Goal: Task Accomplishment & Management: Manage account settings

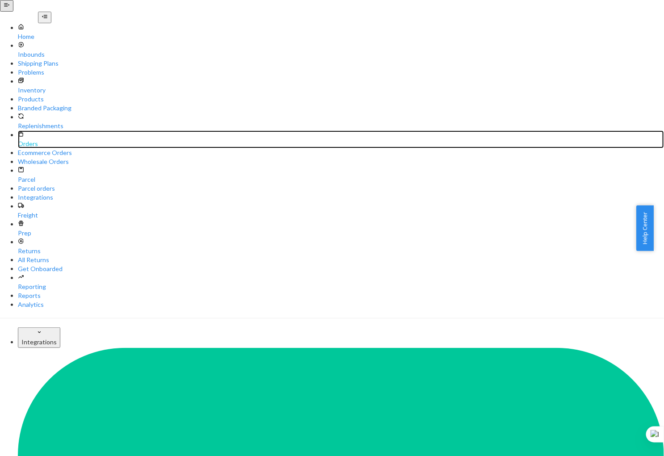
drag, startPoint x: 43, startPoint y: 107, endPoint x: 51, endPoint y: 107, distance: 7.2
click at [43, 131] on div "Orders" at bounding box center [341, 140] width 646 height 18
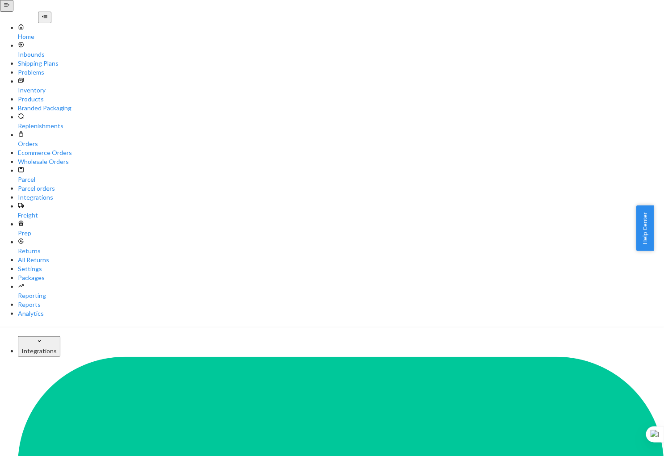
paste input "[PERSON_NAME]"
type input "[PERSON_NAME]"
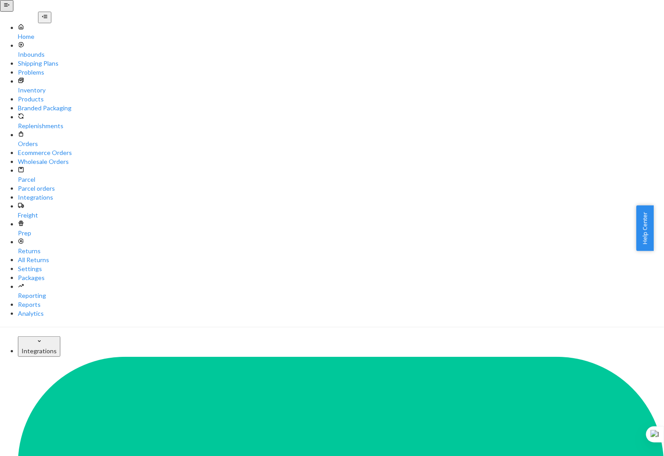
drag, startPoint x: 258, startPoint y: 283, endPoint x: 282, endPoint y: 293, distance: 26.1
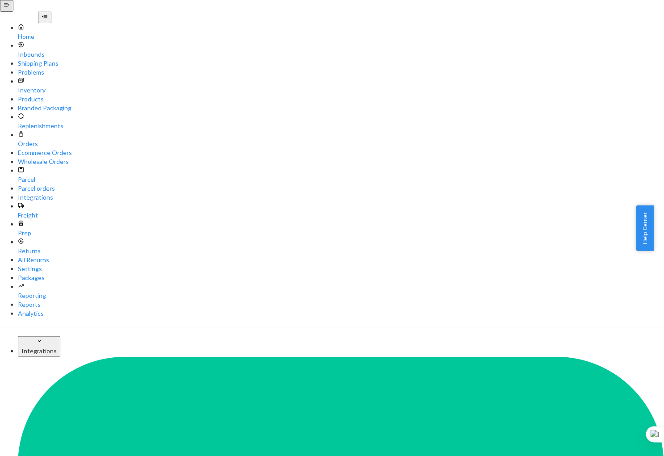
radio input "true"
radio input "false"
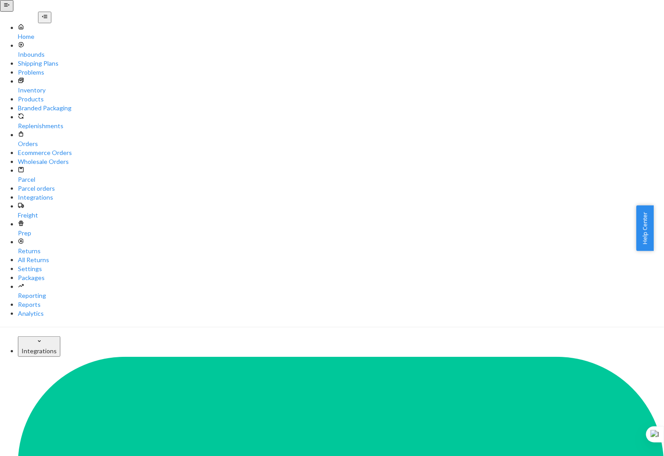
paste input "105"
type input "105.00"
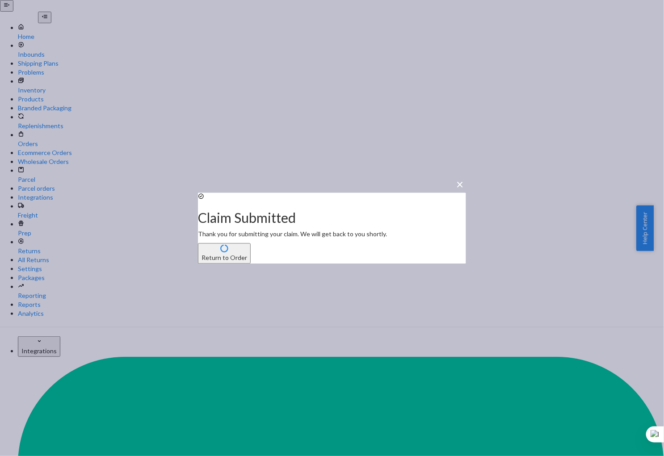
drag, startPoint x: 312, startPoint y: 269, endPoint x: 447, endPoint y: 279, distance: 135.8
click at [251, 264] on button "Return to Order" at bounding box center [224, 253] width 53 height 21
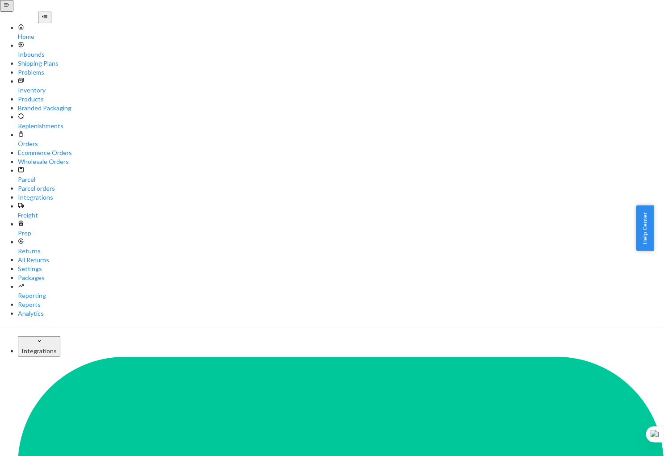
copy p "136148954"
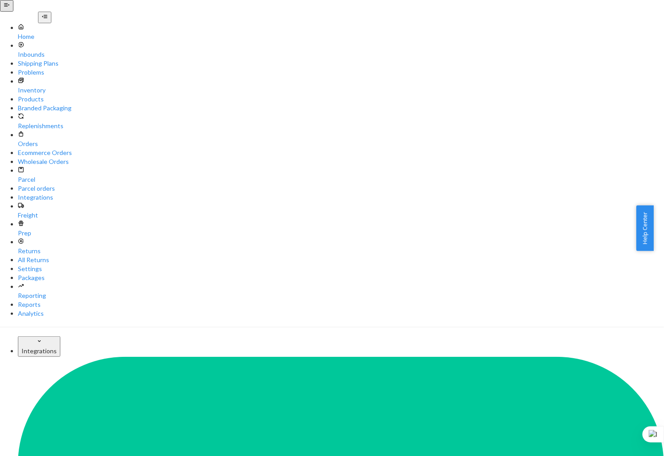
copy p "273297"
copy p "74.17"
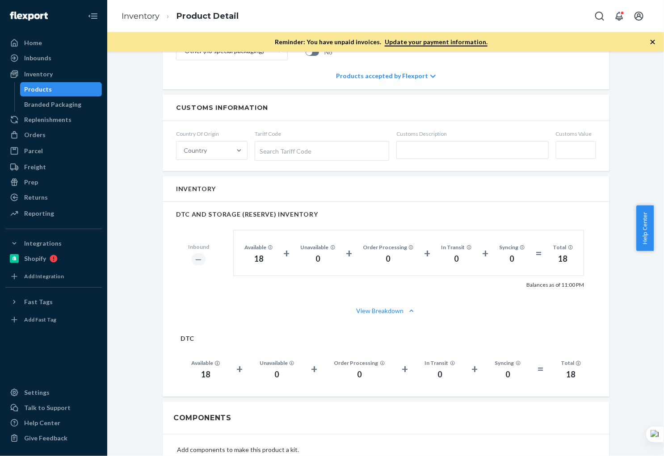
scroll to position [530, 0]
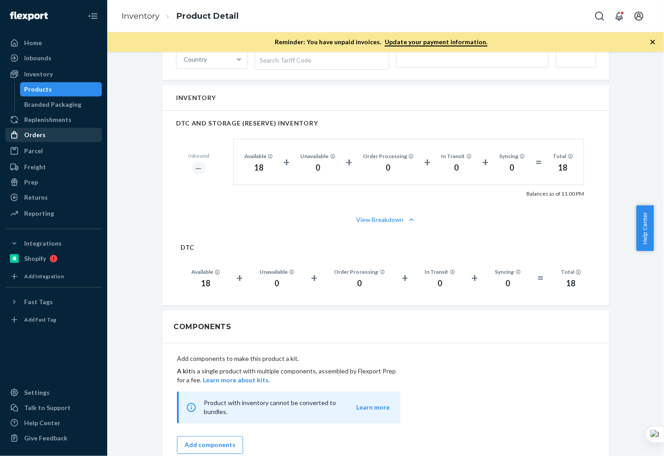
drag, startPoint x: 44, startPoint y: 88, endPoint x: 35, endPoint y: 134, distance: 47.3
click at [43, 88] on div "Products" at bounding box center [39, 89] width 28 height 9
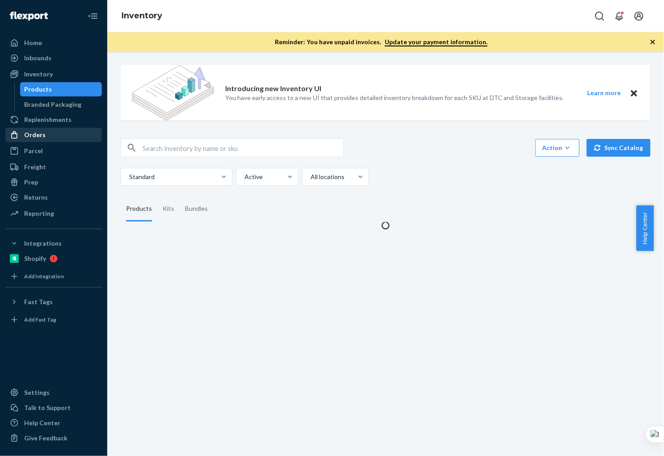
click at [36, 138] on div "Orders" at bounding box center [34, 135] width 21 height 9
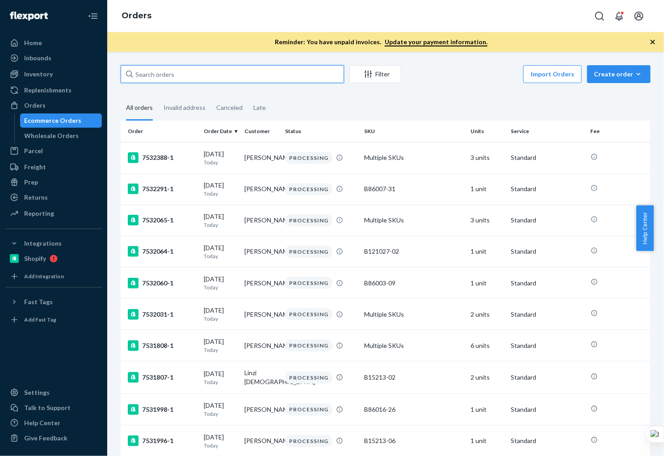
click at [187, 71] on input "text" at bounding box center [232, 74] width 223 height 18
paste input "Natalie Kates"
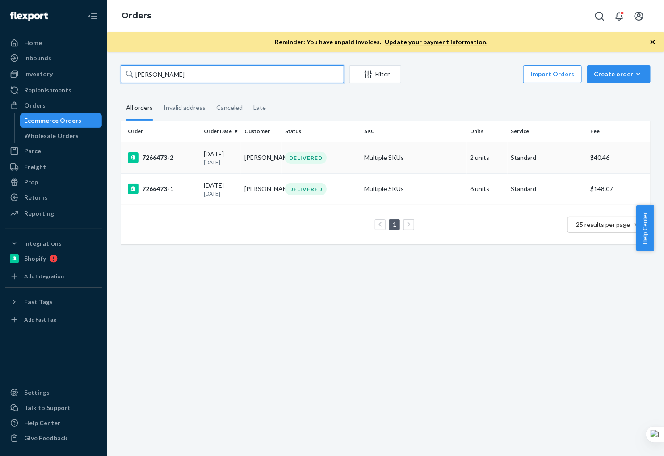
type input "Natalie Kates"
click at [187, 156] on div "7266473-2" at bounding box center [162, 157] width 69 height 11
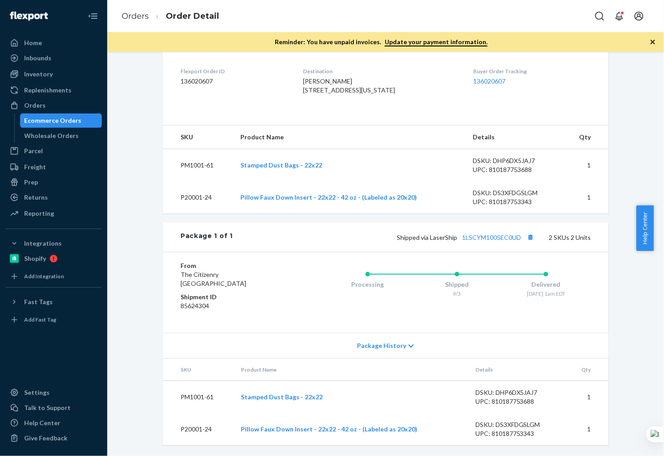
scroll to position [239, 0]
click at [60, 118] on div "Ecommerce Orders" at bounding box center [53, 120] width 57 height 9
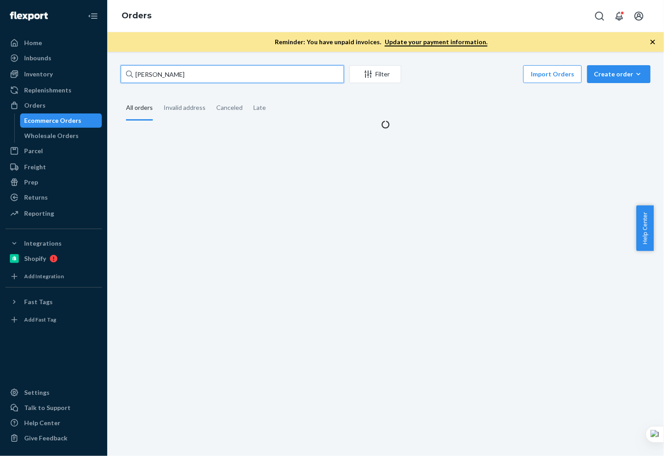
click at [190, 73] on input "Natalie Kates" at bounding box center [232, 74] width 223 height 18
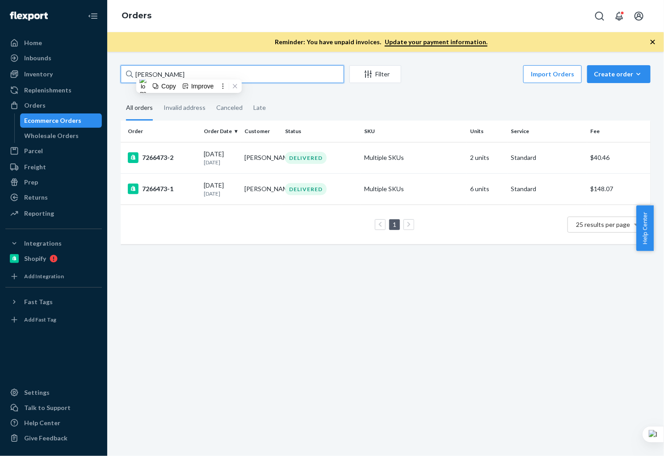
paste input "136937583"
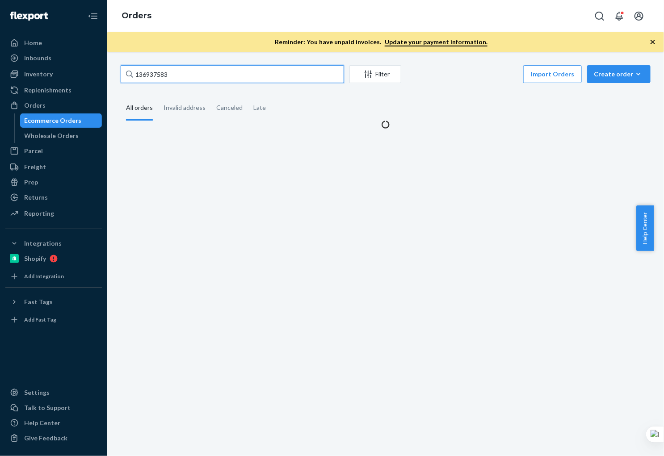
type input "136937583"
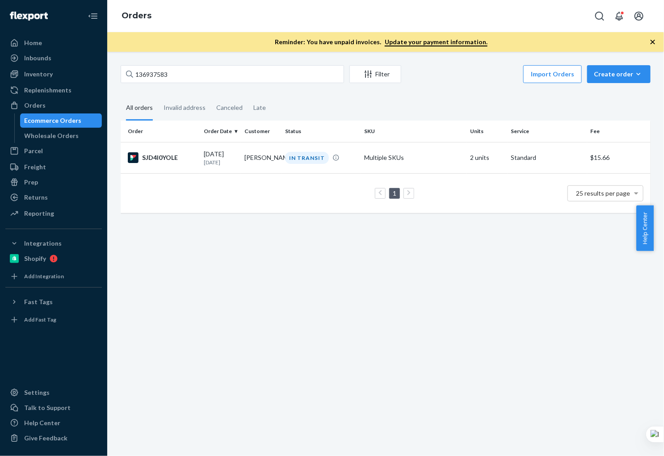
click at [234, 164] on p "3 days ago" at bounding box center [221, 163] width 34 height 8
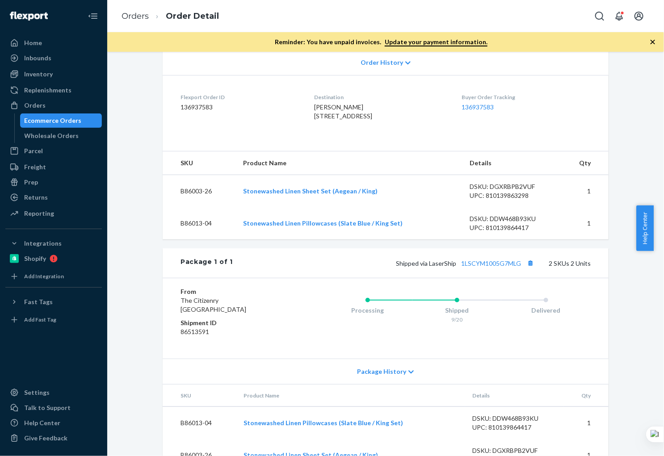
scroll to position [239, 0]
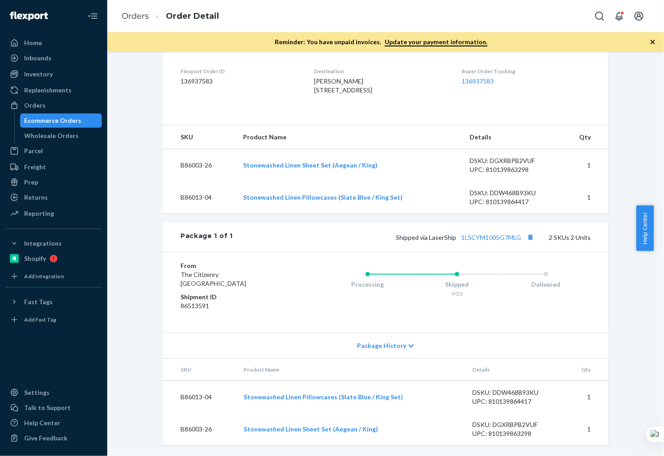
click at [210, 167] on td "B86003-26" at bounding box center [199, 165] width 73 height 33
drag, startPoint x: 211, startPoint y: 165, endPoint x: 166, endPoint y: 167, distance: 45.6
click at [166, 167] on td "B86003-26" at bounding box center [199, 165] width 73 height 33
copy td "B86003-26"
drag, startPoint x: 212, startPoint y: 201, endPoint x: 216, endPoint y: 196, distance: 6.0
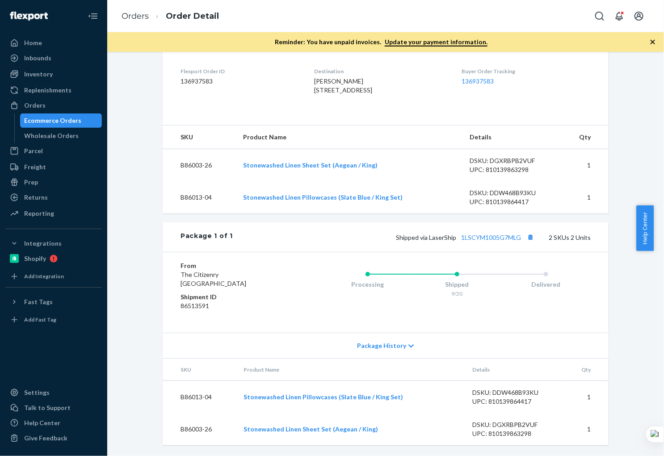
click at [212, 200] on td "B86013-04" at bounding box center [199, 197] width 73 height 32
drag, startPoint x: 216, startPoint y: 196, endPoint x: 164, endPoint y: 200, distance: 52.5
click at [164, 200] on td "B86013-04" at bounding box center [199, 197] width 73 height 32
copy td "B86013-04"
click at [528, 236] on button "Copy tracking number" at bounding box center [531, 238] width 12 height 12
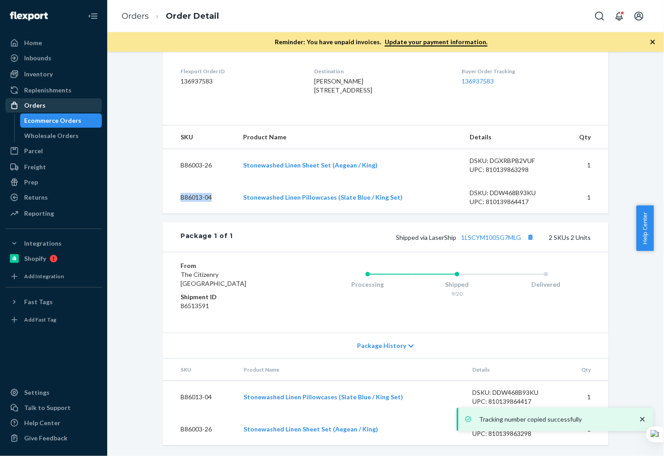
click at [53, 112] on link "Orders" at bounding box center [53, 105] width 97 height 14
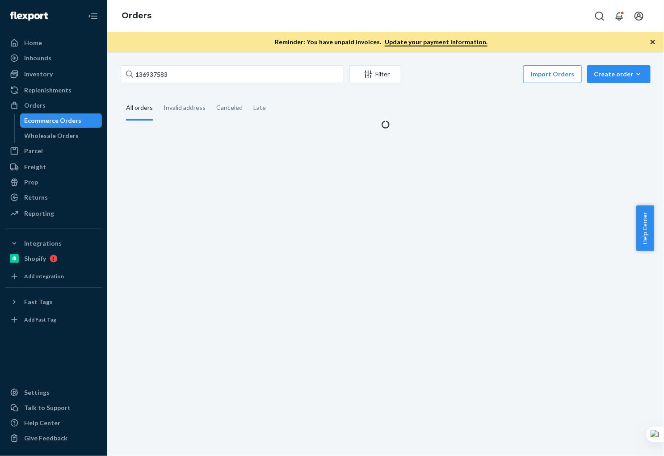
click at [50, 120] on div "Ecommerce Orders" at bounding box center [53, 120] width 57 height 9
click at [197, 74] on input "136937583" at bounding box center [232, 74] width 223 height 18
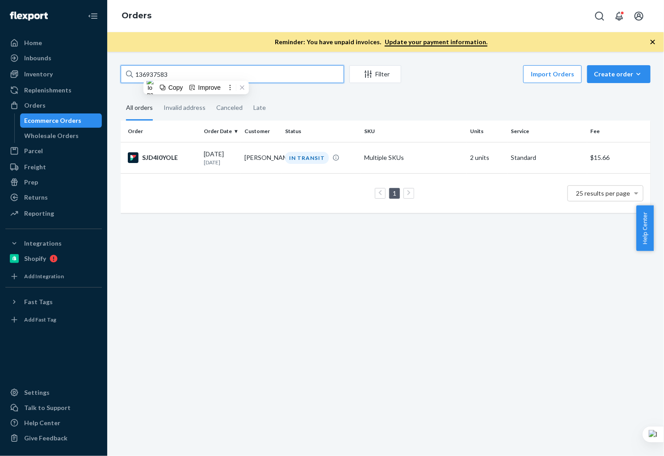
paste input "700211"
type input "137002113"
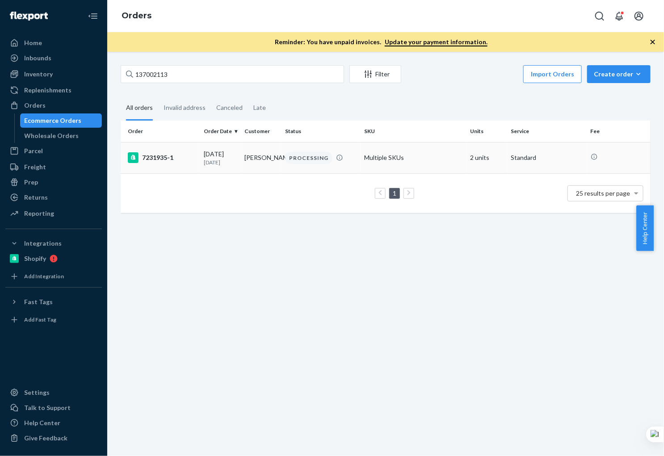
click at [245, 159] on td "Kim Shephard" at bounding box center [261, 157] width 41 height 31
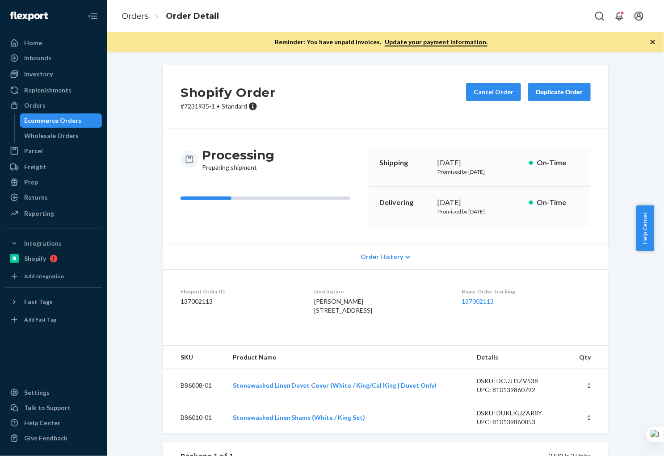
click at [74, 124] on div "Ecommerce Orders" at bounding box center [53, 120] width 57 height 9
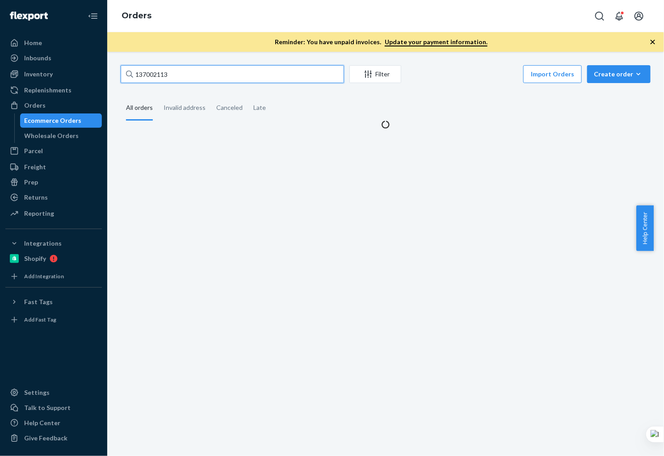
click at [251, 79] on input "137002113" at bounding box center [232, 74] width 223 height 18
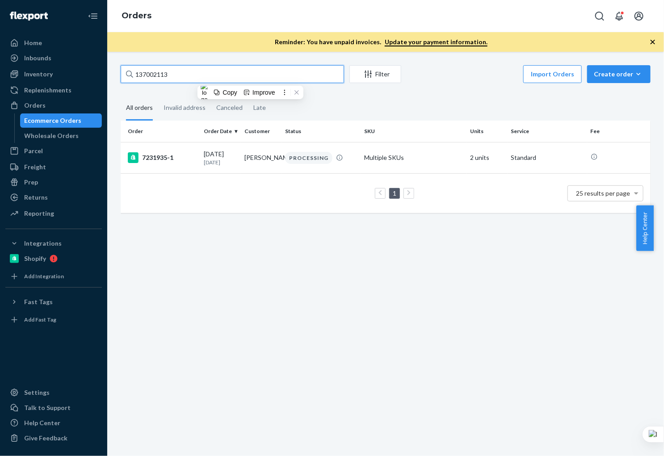
paste input "Karlene Embler"
type input "Karlene Embler"
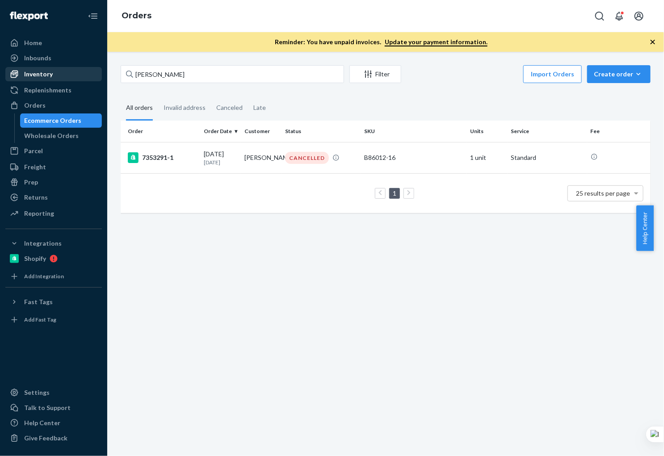
click at [47, 76] on div "Inventory" at bounding box center [38, 74] width 29 height 9
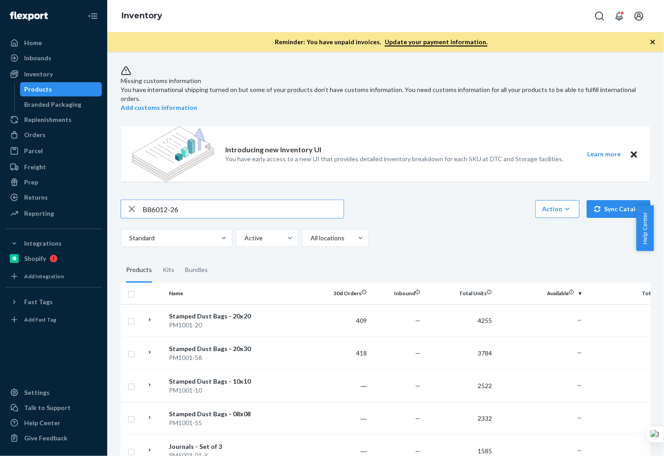
type input "B86012-26"
